Goal: Task Accomplishment & Management: Use online tool/utility

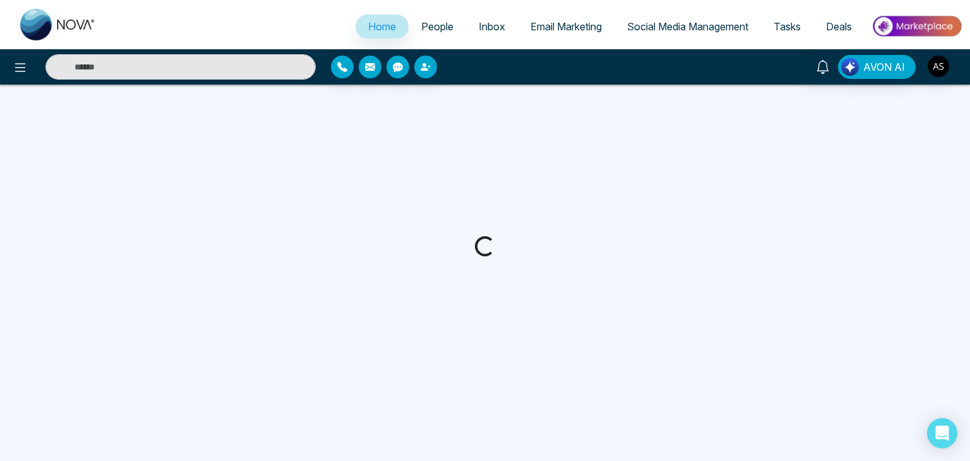
select select "*"
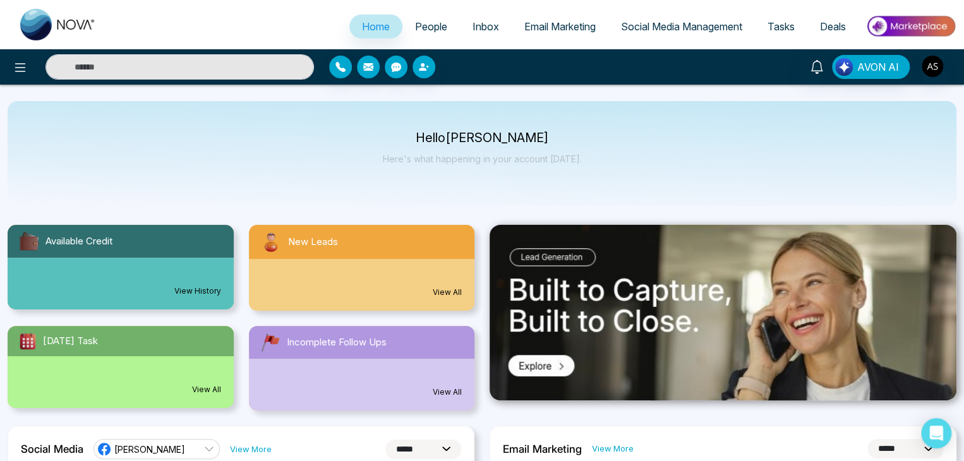
click at [542, 27] on span "Email Marketing" at bounding box center [559, 26] width 71 height 13
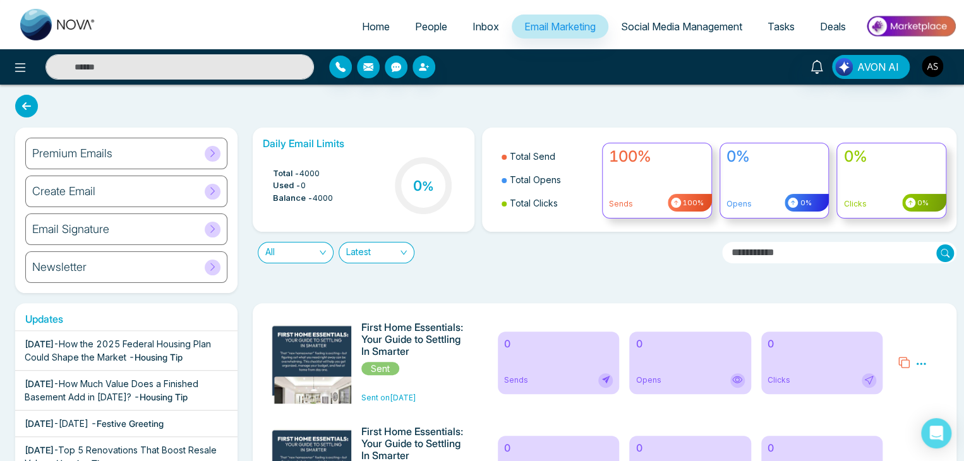
click at [158, 180] on div "Create Email" at bounding box center [126, 192] width 202 height 32
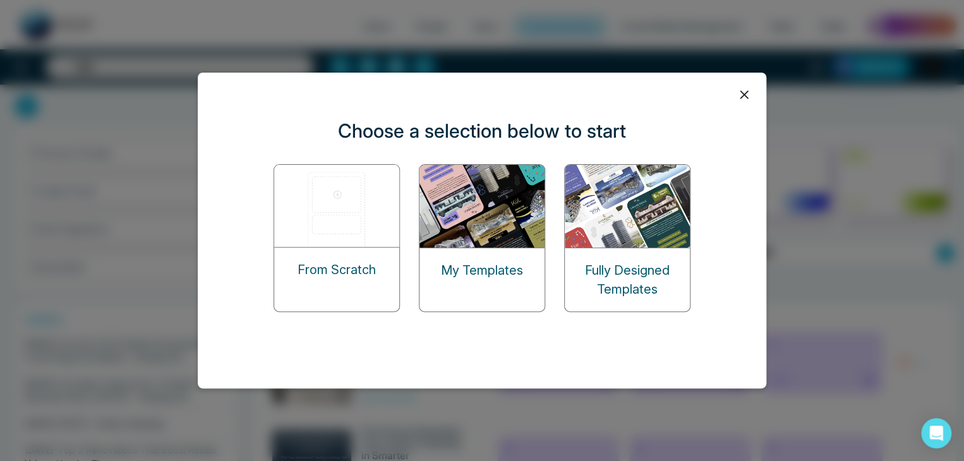
click at [739, 96] on icon at bounding box center [743, 94] width 19 height 19
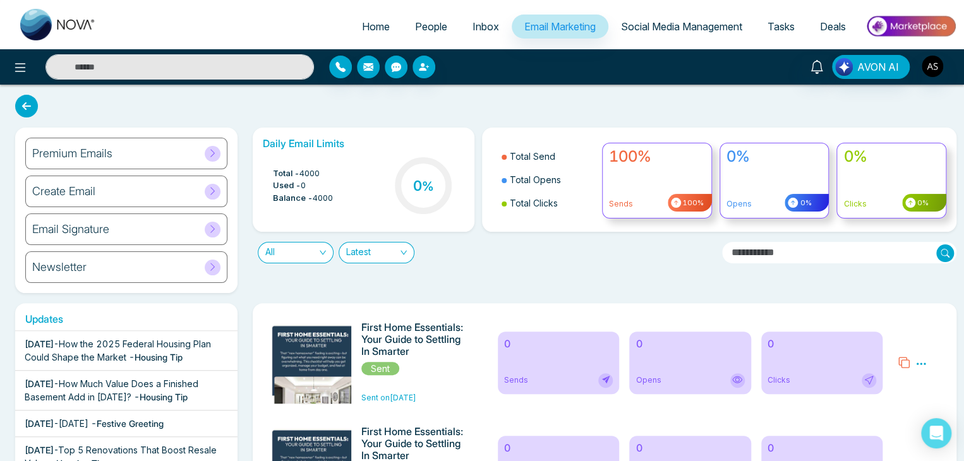
click at [174, 193] on div "Create Email" at bounding box center [126, 192] width 202 height 32
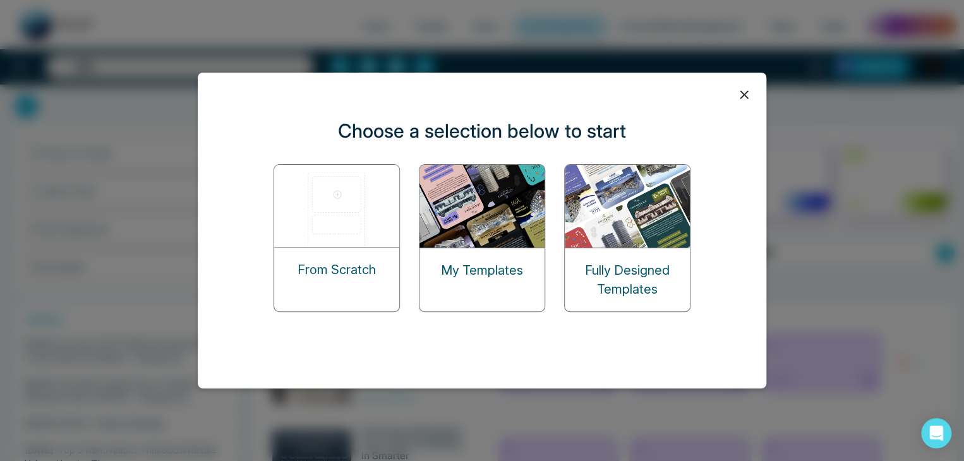
click at [744, 92] on icon at bounding box center [743, 94] width 19 height 19
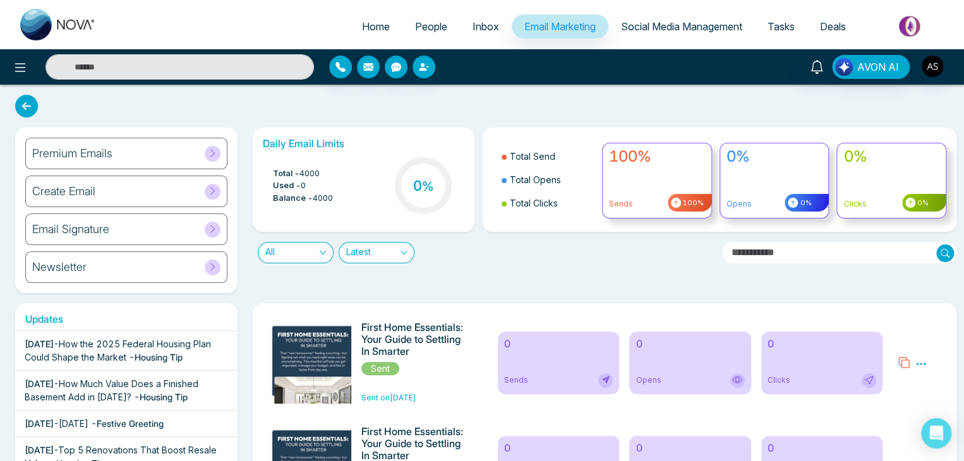
click at [215, 190] on icon at bounding box center [212, 190] width 9 height 9
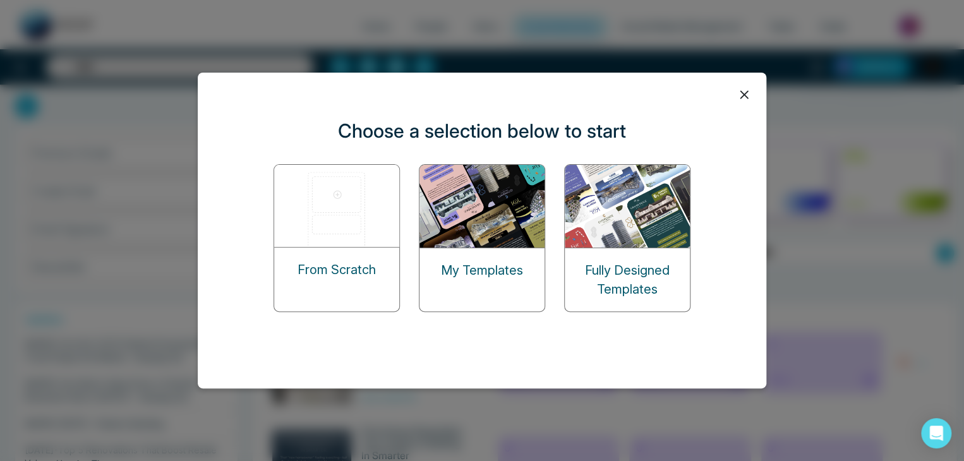
click at [336, 266] on p "From Scratch" at bounding box center [336, 269] width 78 height 19
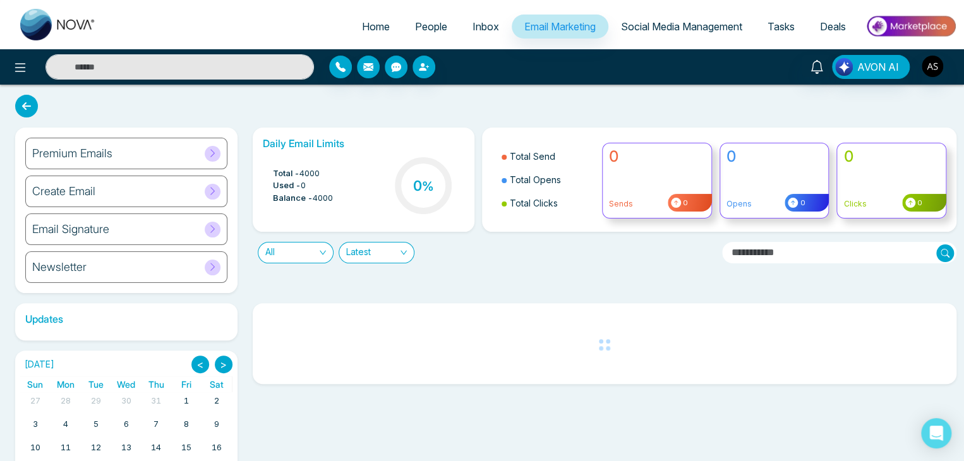
click at [174, 187] on div "Create Email" at bounding box center [126, 192] width 202 height 32
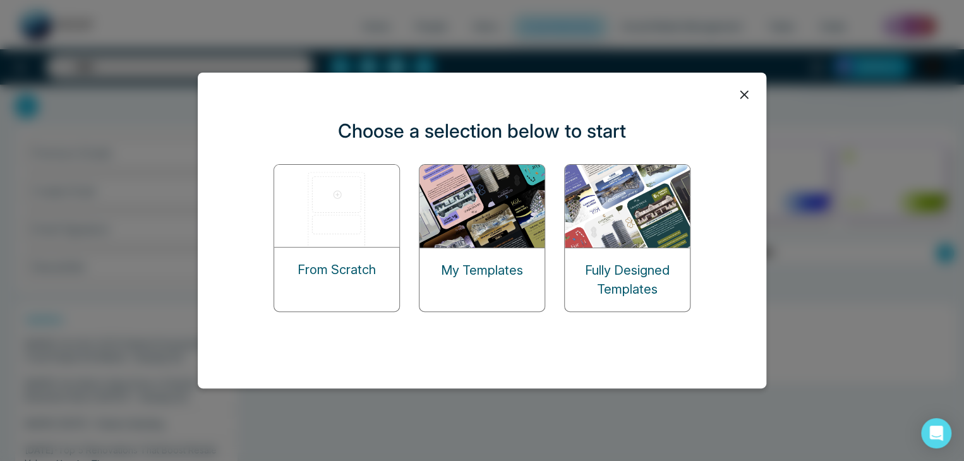
click at [484, 256] on div "My Templates" at bounding box center [481, 270] width 125 height 44
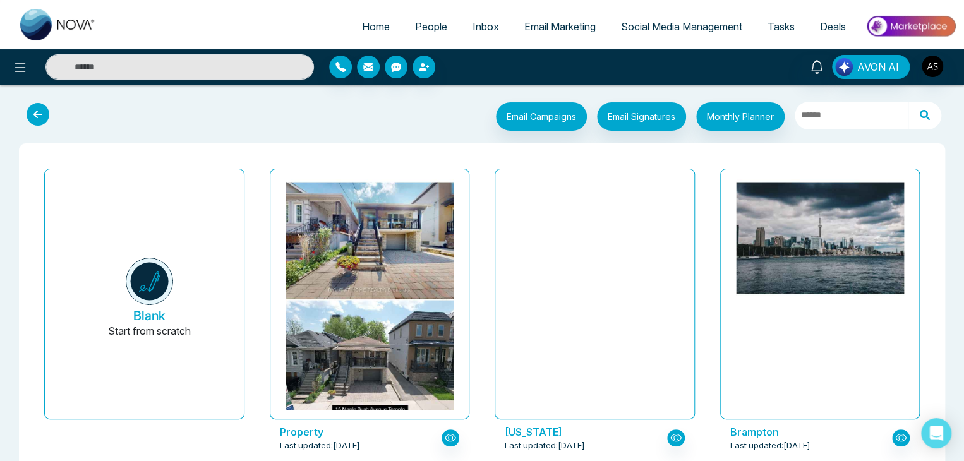
click at [41, 111] on icon at bounding box center [38, 114] width 23 height 23
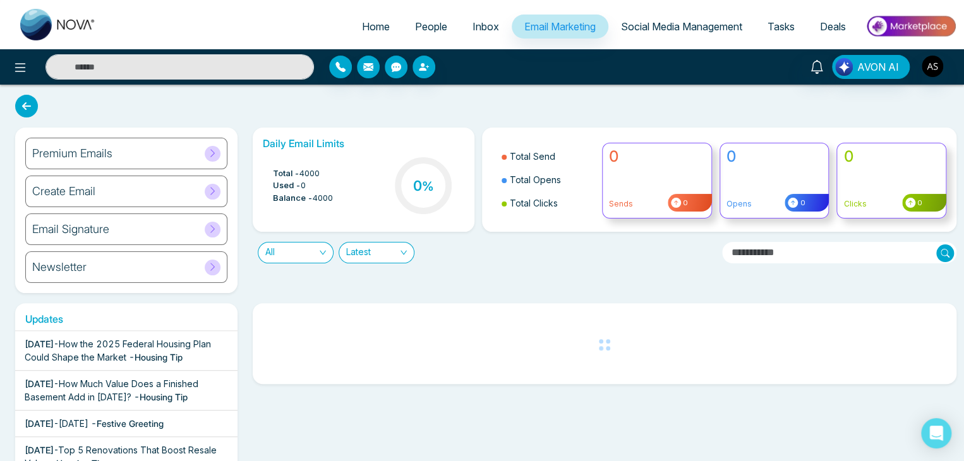
click at [208, 186] on icon at bounding box center [212, 190] width 9 height 9
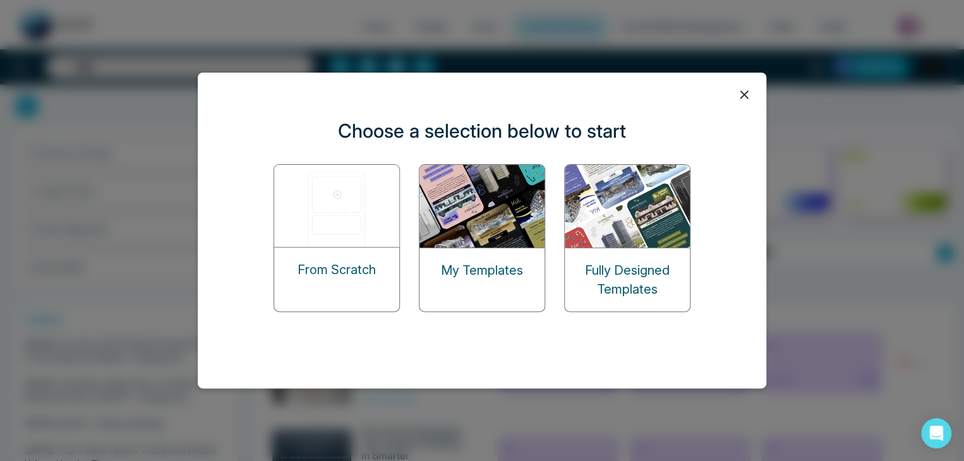
click at [611, 277] on p "Fully Designed Templates" at bounding box center [627, 280] width 125 height 38
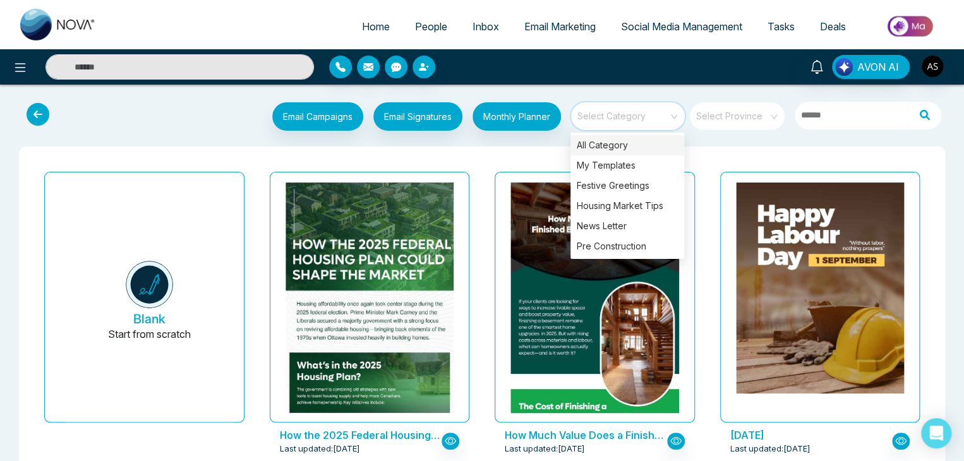
click at [616, 117] on input "search" at bounding box center [623, 111] width 91 height 19
click at [624, 109] on input "search" at bounding box center [623, 111] width 91 height 19
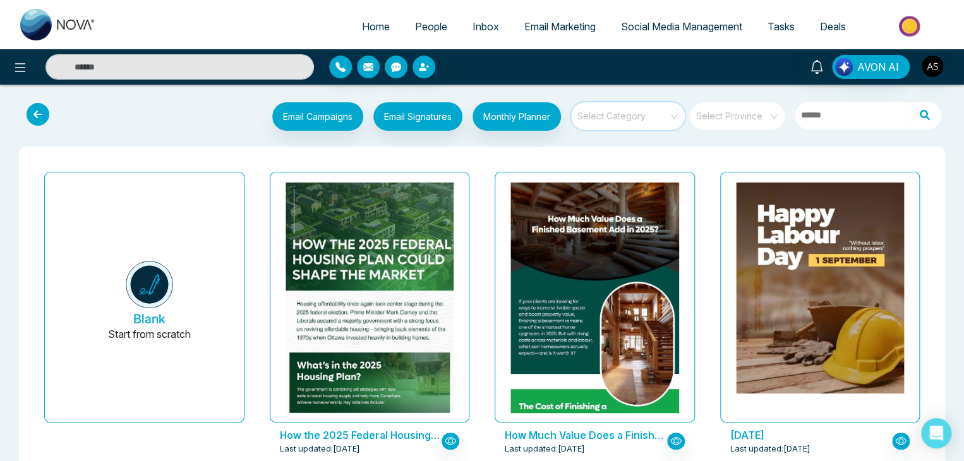
click at [624, 109] on input "search" at bounding box center [623, 111] width 91 height 19
click at [38, 114] on icon at bounding box center [38, 114] width 23 height 23
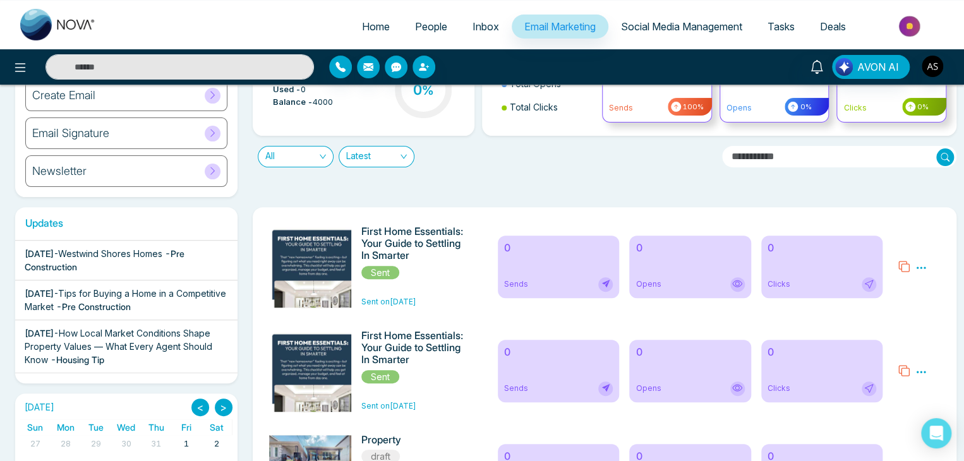
scroll to position [93, 0]
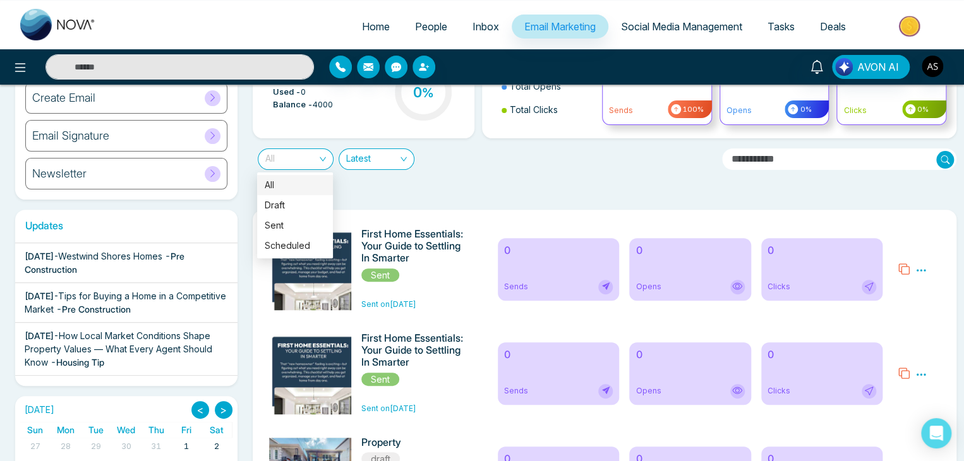
click at [327, 165] on div "All" at bounding box center [296, 158] width 76 height 21
click at [359, 158] on span "Latest" at bounding box center [376, 159] width 61 height 20
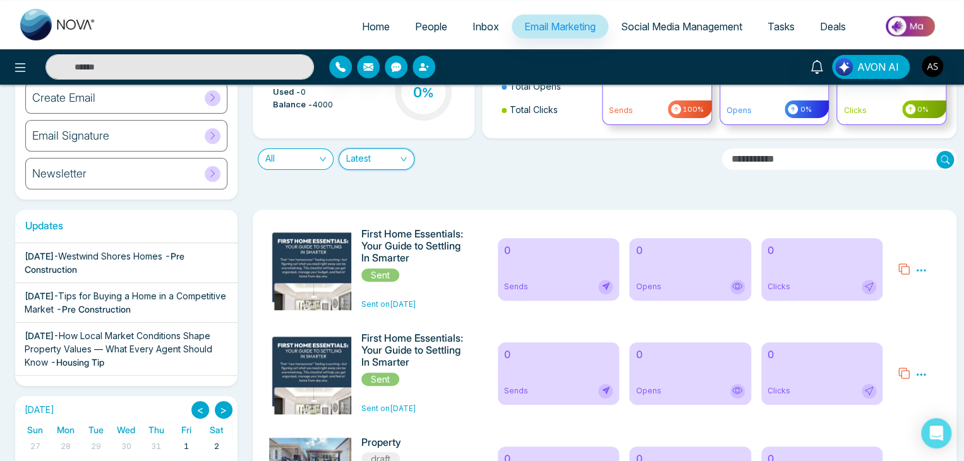
click at [389, 157] on span "Latest" at bounding box center [376, 159] width 61 height 20
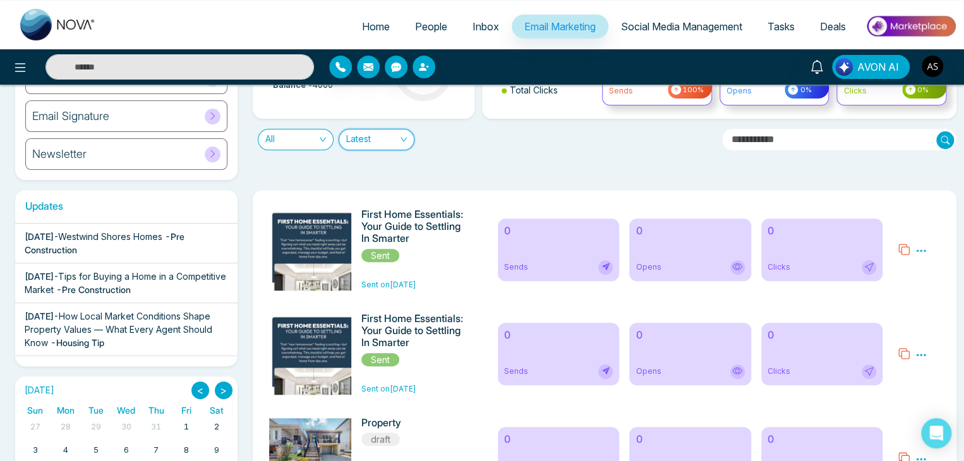
scroll to position [111, 0]
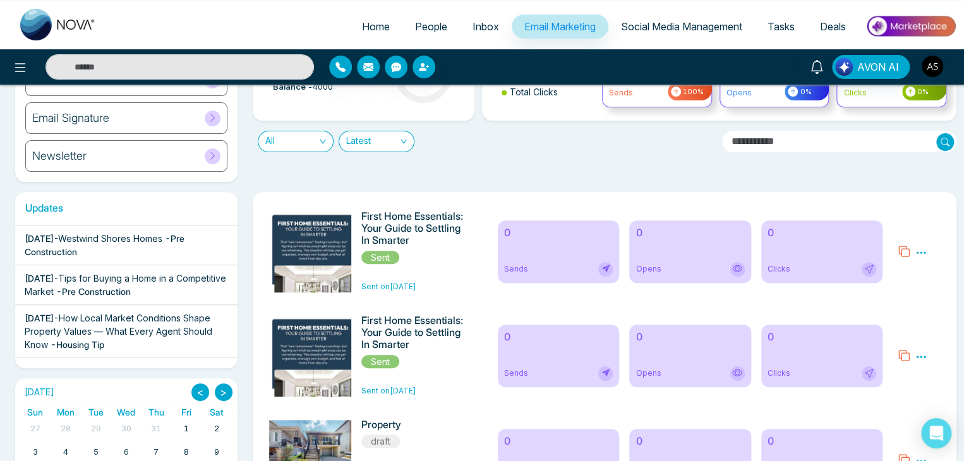
click at [921, 251] on icon at bounding box center [920, 252] width 9 height 2
click at [923, 246] on div "Preview Analytics Delete" at bounding box center [920, 251] width 11 height 15
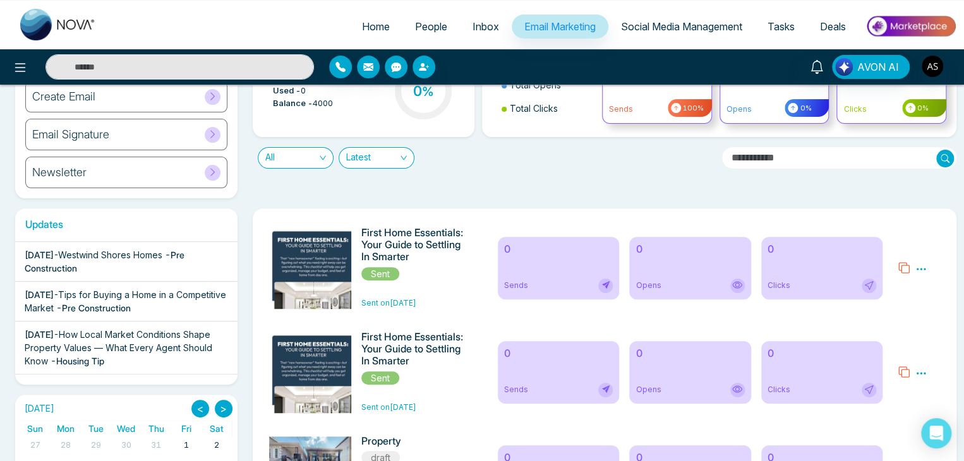
scroll to position [0, 0]
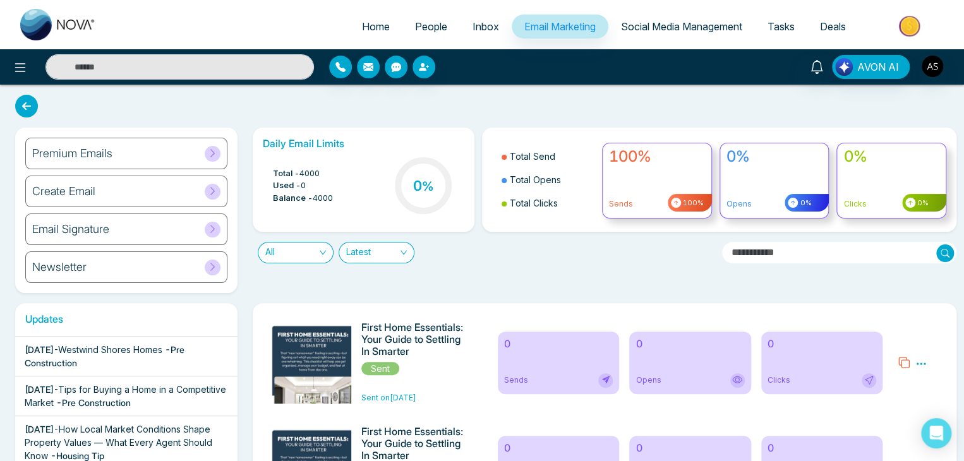
click at [154, 257] on div "Newsletter" at bounding box center [126, 267] width 202 height 32
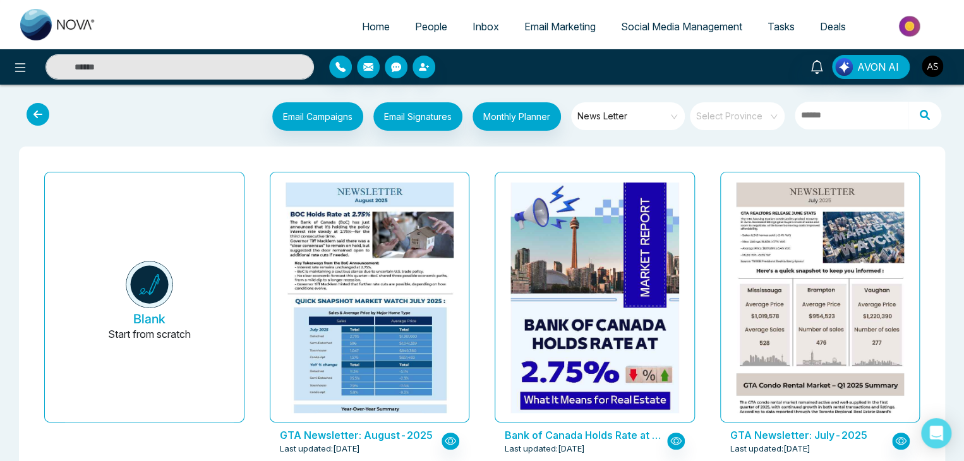
click at [41, 107] on icon at bounding box center [38, 114] width 23 height 23
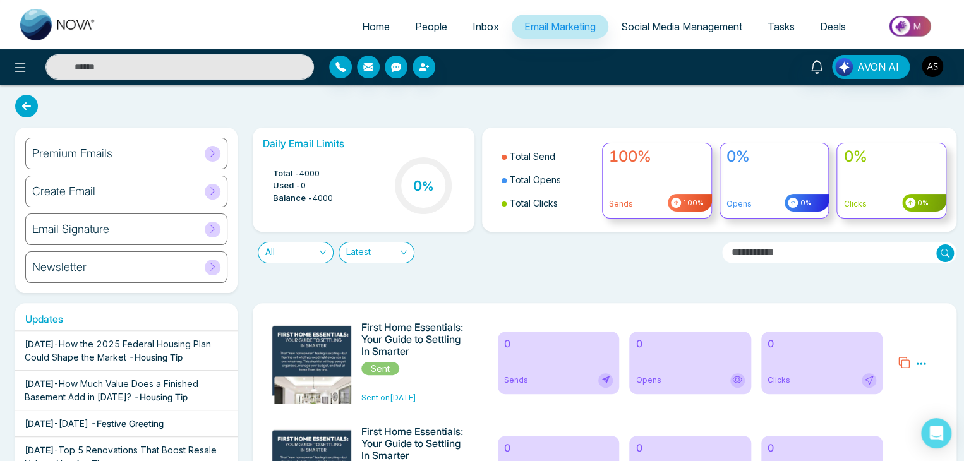
scroll to position [9, 0]
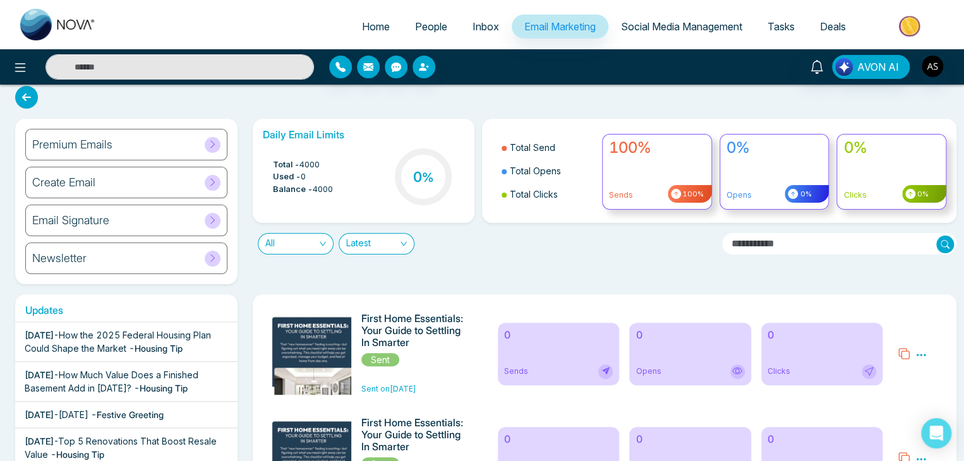
click at [667, 26] on span "Social Media Management" at bounding box center [681, 26] width 121 height 13
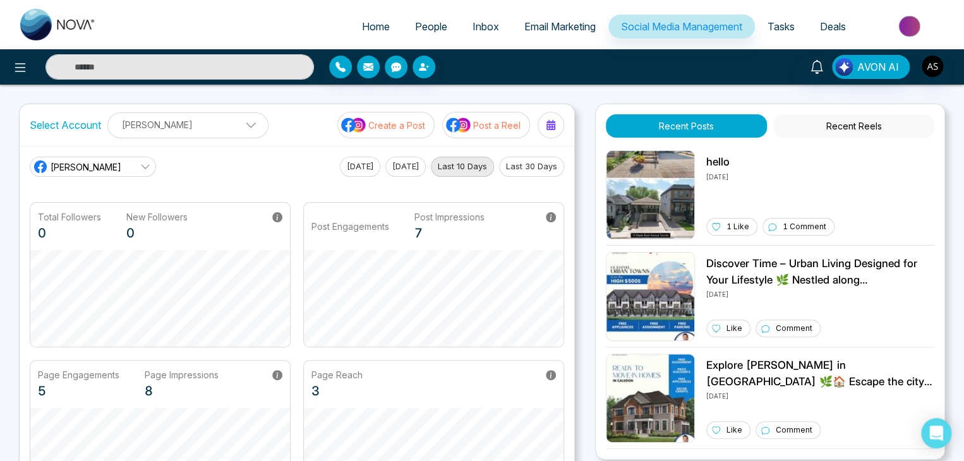
click at [181, 120] on p "[PERSON_NAME]" at bounding box center [188, 124] width 145 height 21
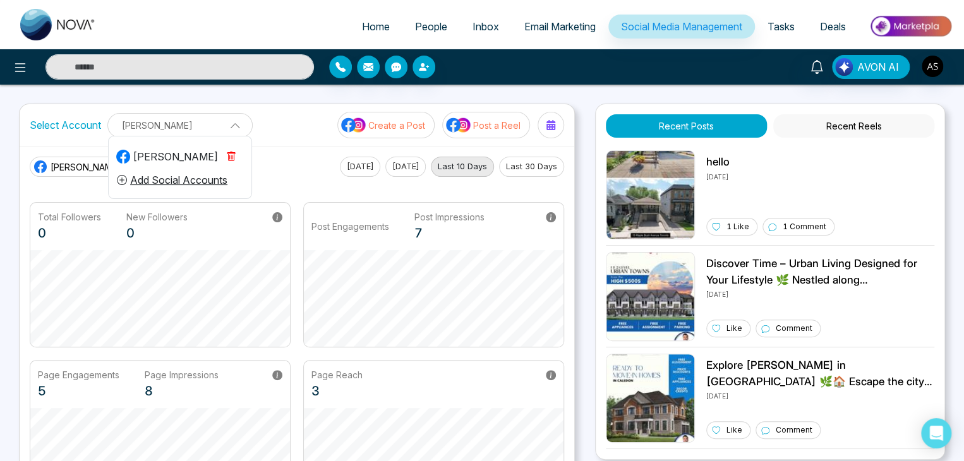
click at [181, 120] on p "[PERSON_NAME]" at bounding box center [180, 125] width 129 height 21
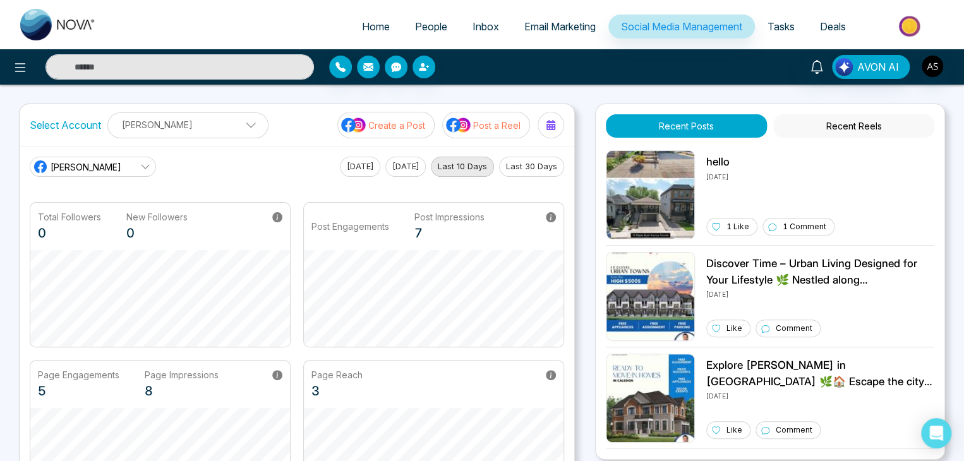
click at [120, 169] on link "[PERSON_NAME]" at bounding box center [93, 167] width 126 height 20
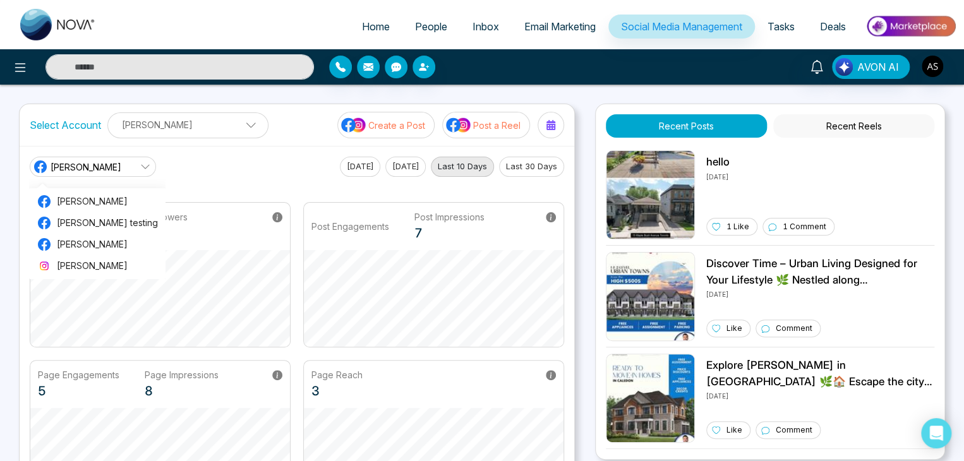
click at [253, 132] on div "Select Account [PERSON_NAME] [PERSON_NAME] Add Social Accounts Create a Post Po…" at bounding box center [297, 125] width 554 height 42
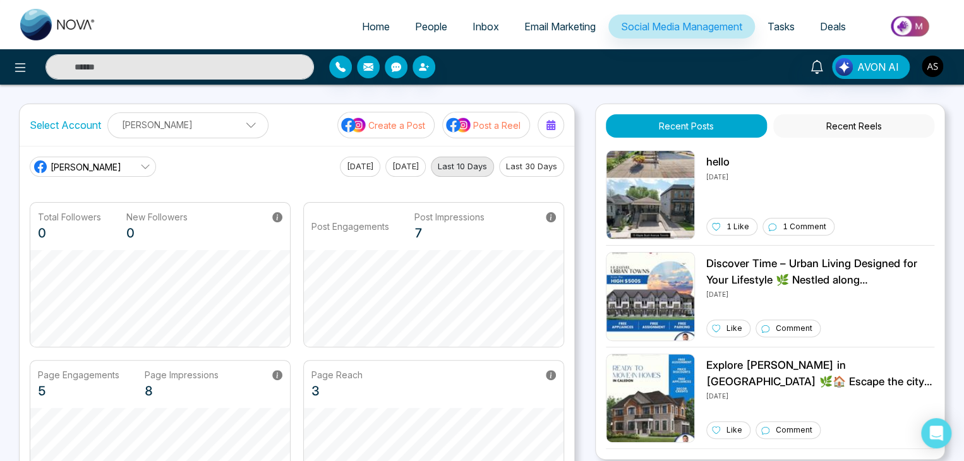
click at [385, 129] on p "Create a Post" at bounding box center [396, 125] width 57 height 13
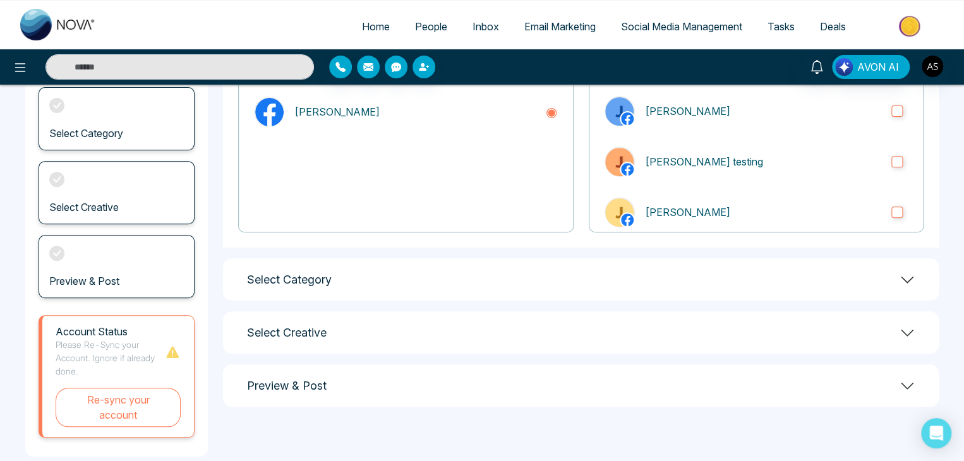
scroll to position [177, 0]
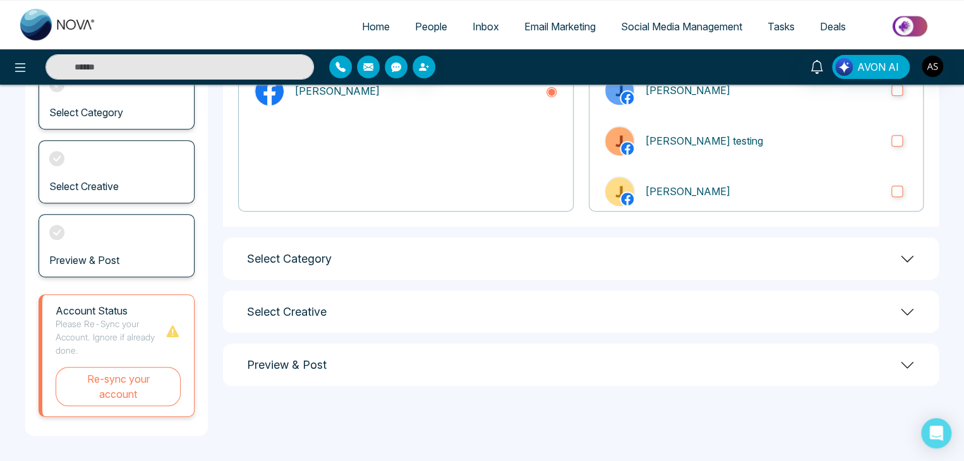
click at [371, 250] on div "Select Category" at bounding box center [580, 258] width 715 height 42
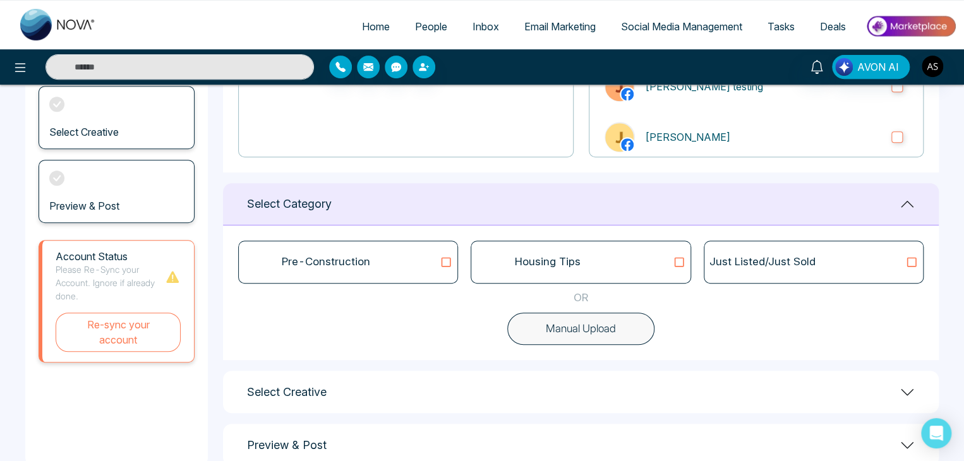
scroll to position [261, 0]
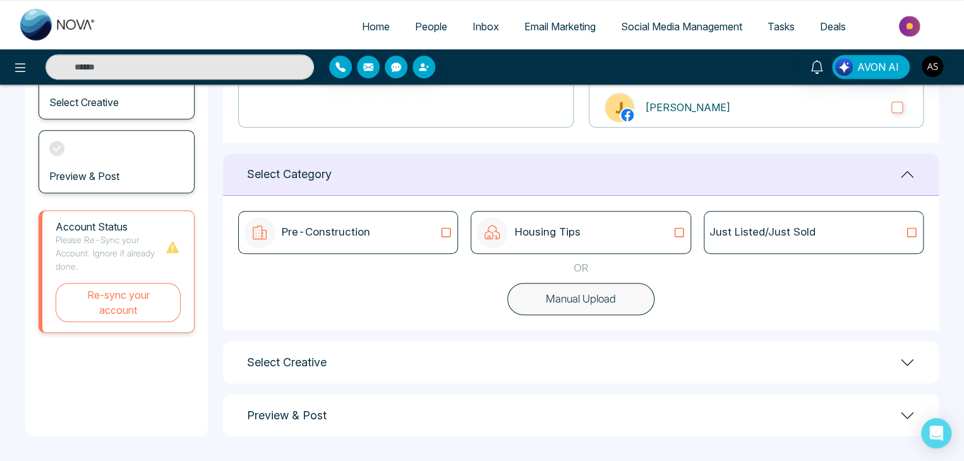
click at [469, 358] on div "Select Creative" at bounding box center [580, 362] width 715 height 42
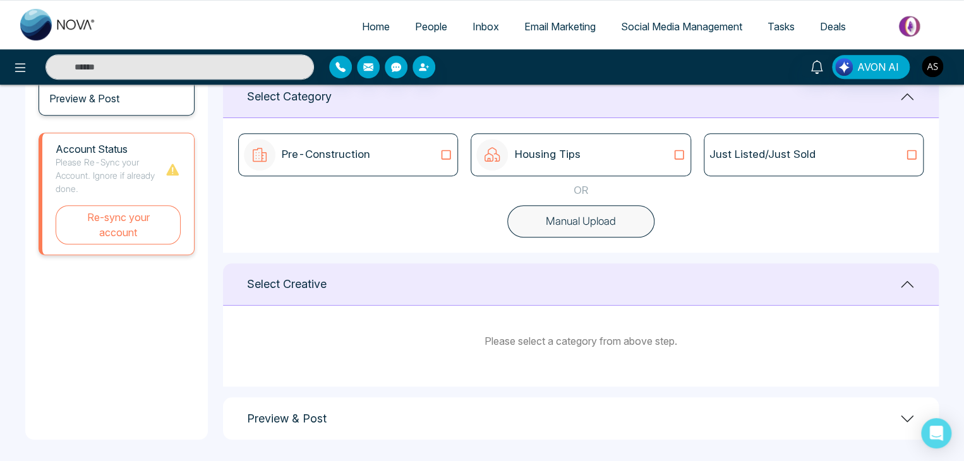
scroll to position [342, 0]
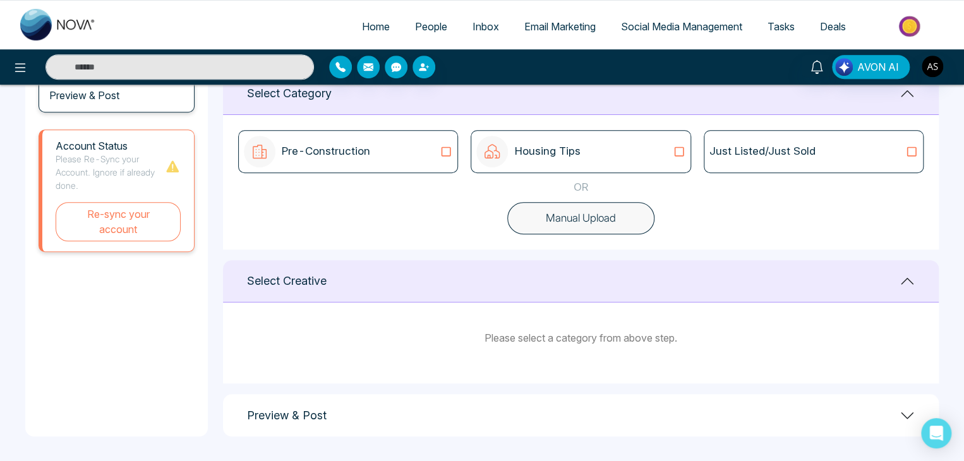
click at [470, 405] on div "Preview & Post" at bounding box center [580, 415] width 715 height 42
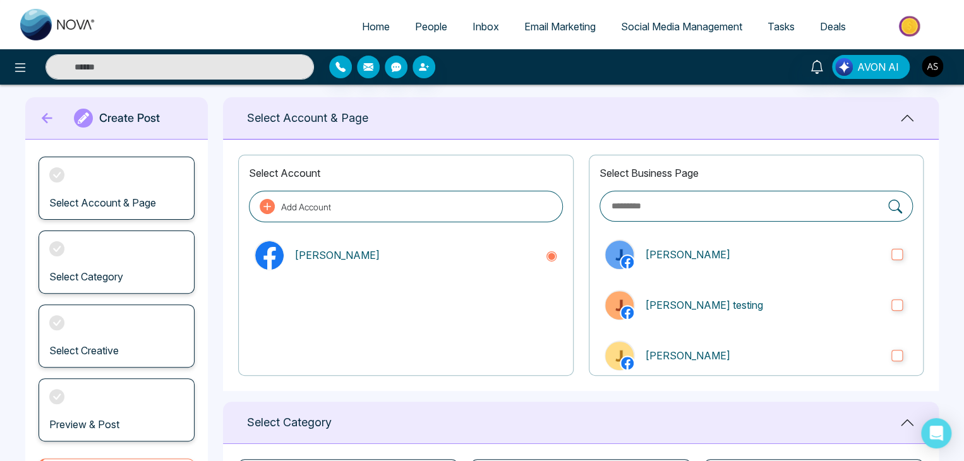
scroll to position [0, 0]
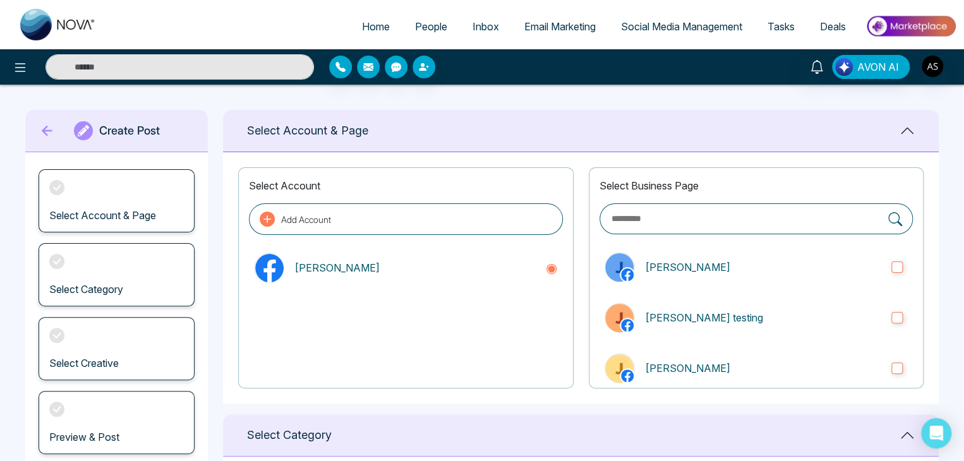
click at [45, 132] on icon at bounding box center [47, 130] width 19 height 25
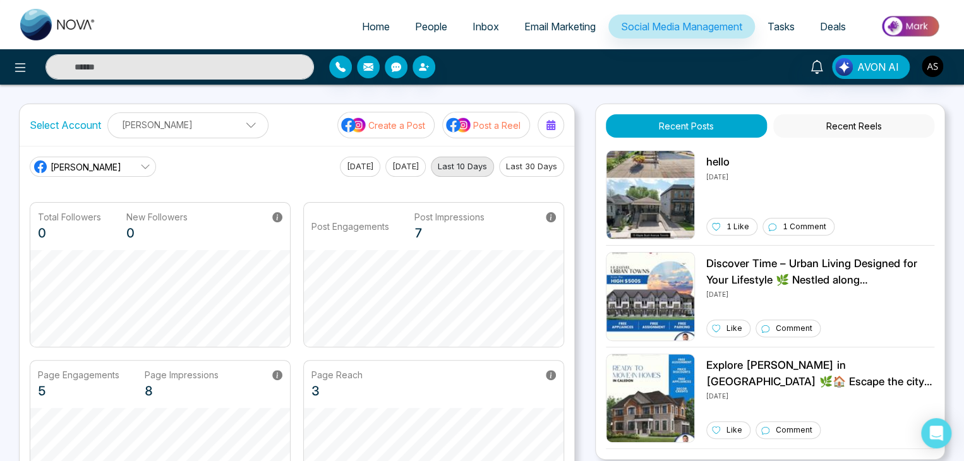
click at [494, 135] on button "Post a Reel" at bounding box center [486, 125] width 88 height 27
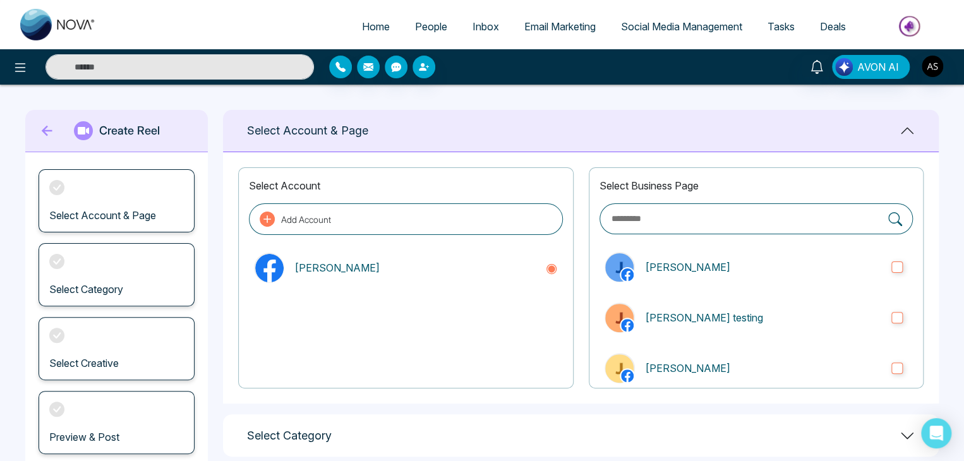
click at [49, 126] on icon at bounding box center [47, 130] width 19 height 25
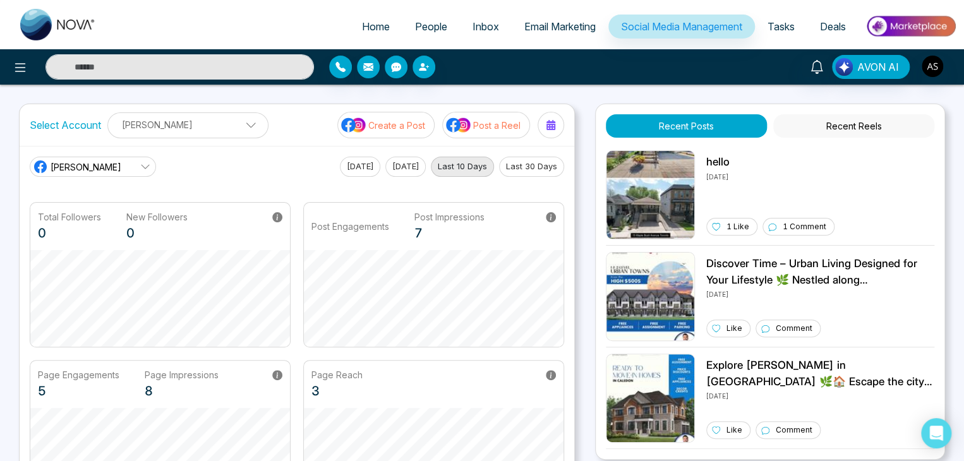
click at [517, 159] on button "Last 30 Days" at bounding box center [531, 167] width 65 height 20
click at [770, 28] on span "Tasks" at bounding box center [780, 26] width 27 height 13
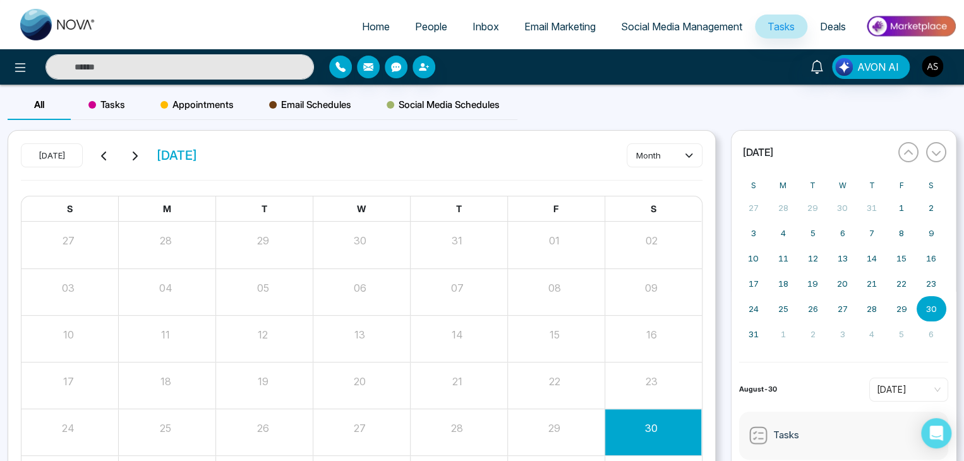
click at [109, 111] on span "Tasks" at bounding box center [106, 104] width 37 height 15
click at [666, 150] on button "Create" at bounding box center [664, 155] width 76 height 23
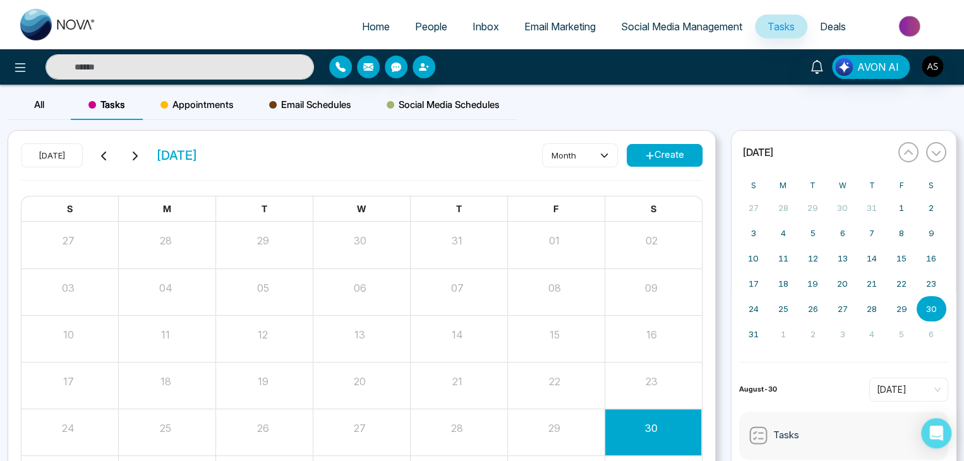
click at [217, 102] on span "Appointments" at bounding box center [196, 104] width 73 height 15
click at [654, 149] on button "Create" at bounding box center [664, 155] width 76 height 23
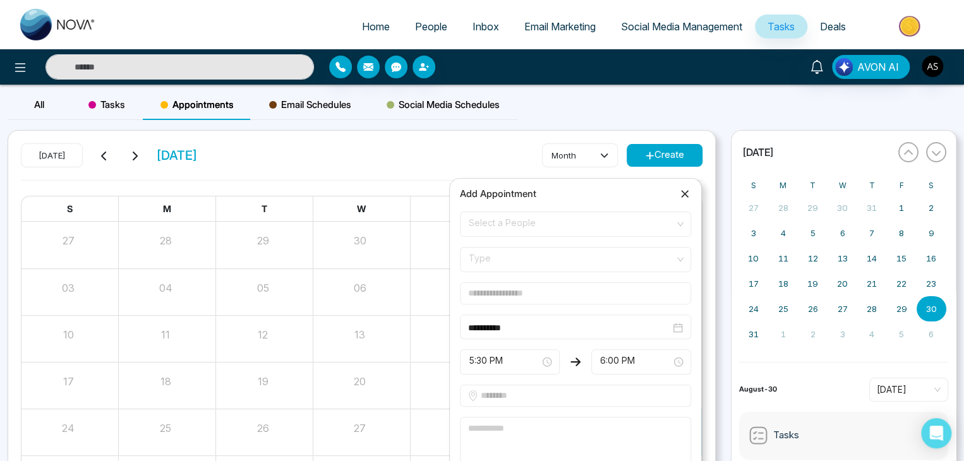
click at [445, 162] on div "[DATE] [DATE] month Create" at bounding box center [361, 161] width 681 height 37
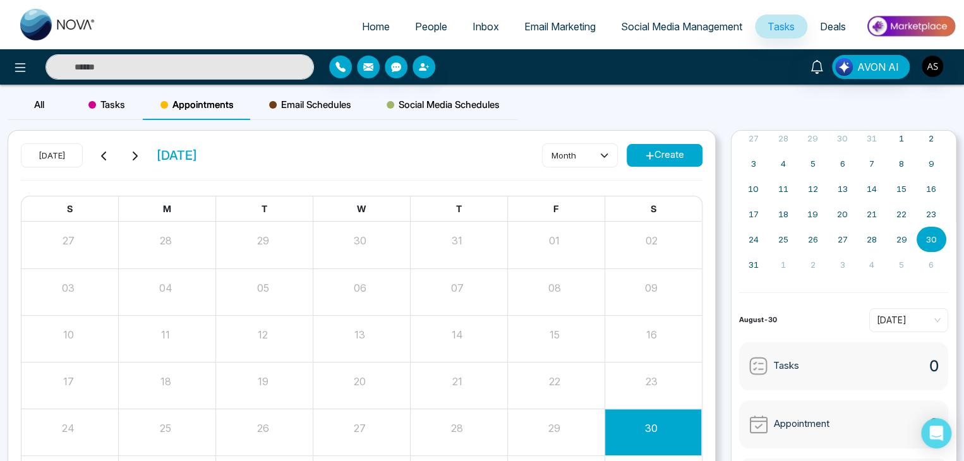
scroll to position [99, 0]
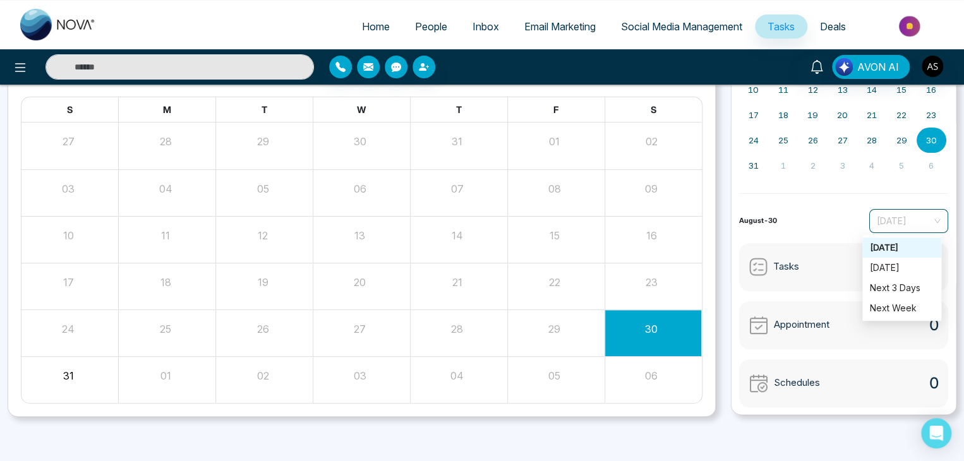
click at [904, 220] on span "[DATE]" at bounding box center [908, 221] width 64 height 19
click at [883, 216] on span "[DATE]" at bounding box center [908, 221] width 64 height 19
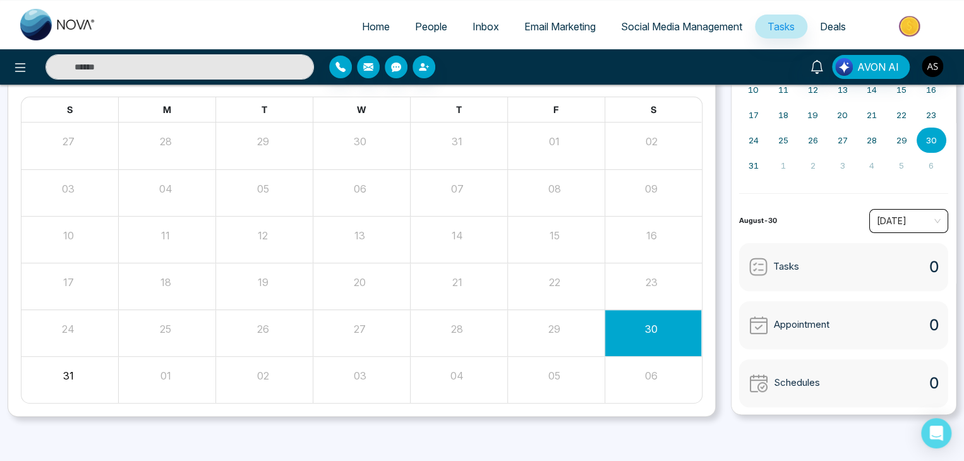
click at [883, 216] on span "[DATE]" at bounding box center [908, 221] width 64 height 19
click at [890, 215] on span "[DATE]" at bounding box center [908, 221] width 64 height 19
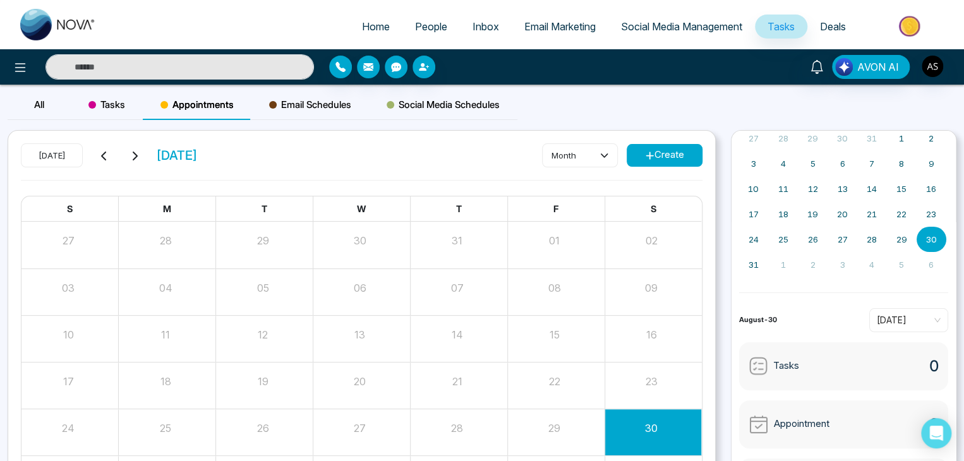
click at [563, 117] on div "All Tasks Appointments Email Schedules Social Media Schedules" at bounding box center [482, 110] width 964 height 40
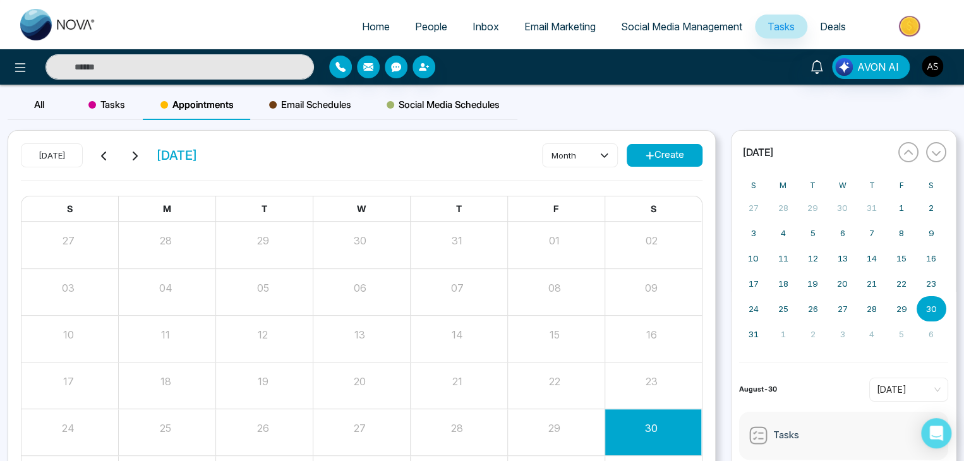
click at [820, 28] on span "Deals" at bounding box center [833, 26] width 26 height 13
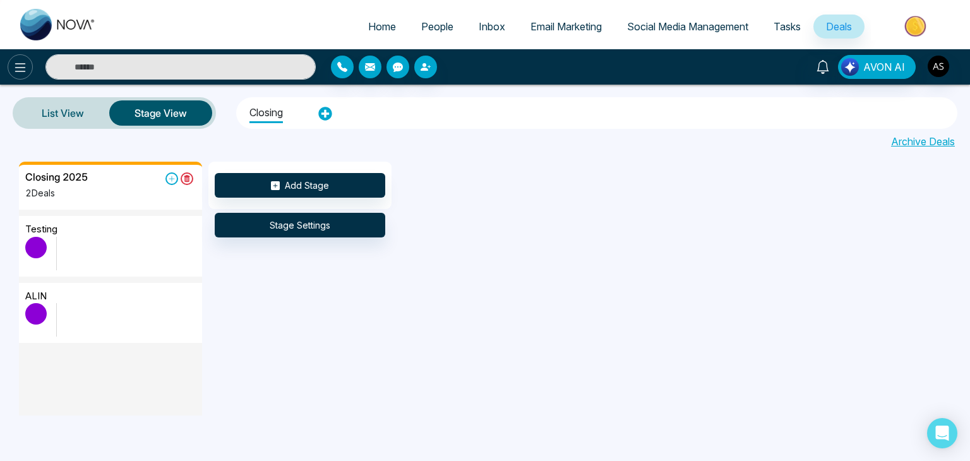
click at [19, 64] on icon at bounding box center [20, 67] width 15 height 15
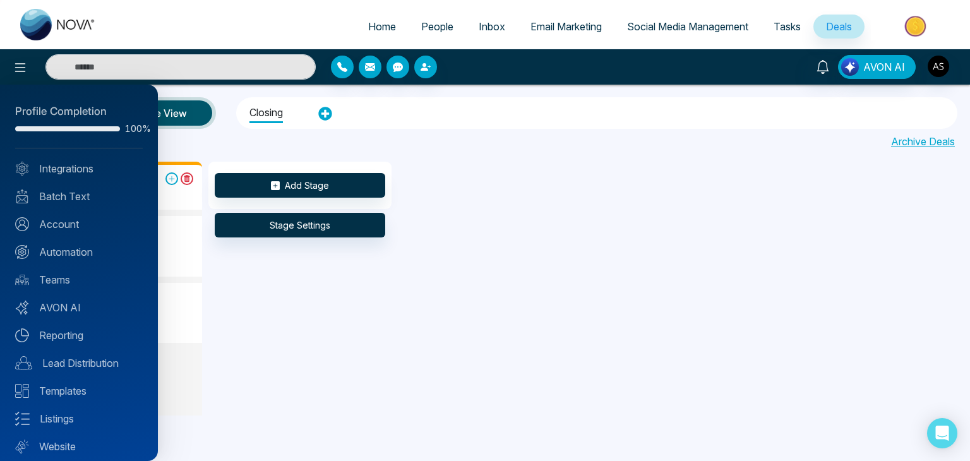
click at [640, 291] on div at bounding box center [485, 230] width 970 height 461
